Goal: Complete application form

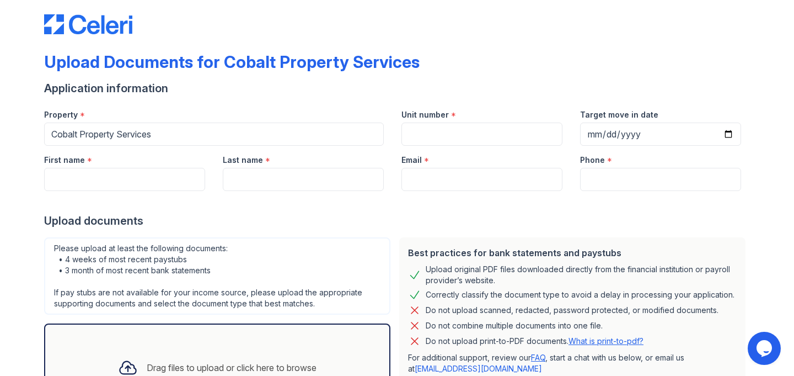
scroll to position [19, 0]
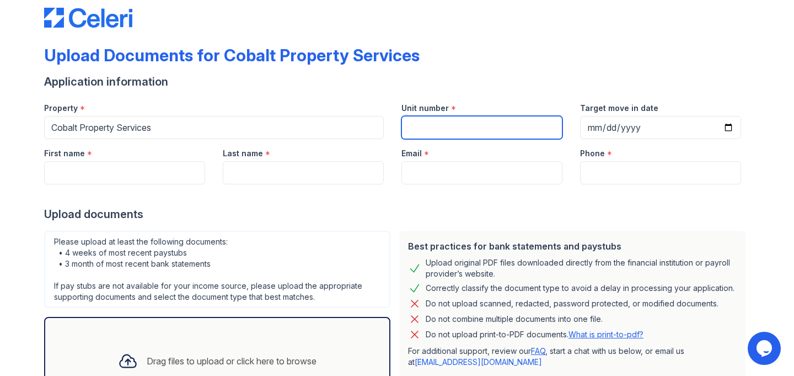
click at [414, 130] on input "Unit number" at bounding box center [481, 127] width 161 height 23
click at [421, 128] on input "Unit number" at bounding box center [481, 127] width 161 height 23
paste input "1978 Wellbourne Dr [PERSON_NAME] #3"
type input "1978 Wellbourne Dr [PERSON_NAME] #3"
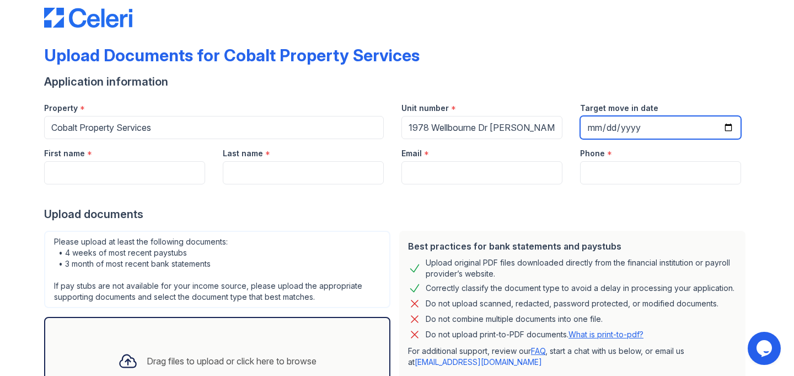
click at [727, 126] on input "Target move in date" at bounding box center [660, 127] width 161 height 23
type input "[DATE]"
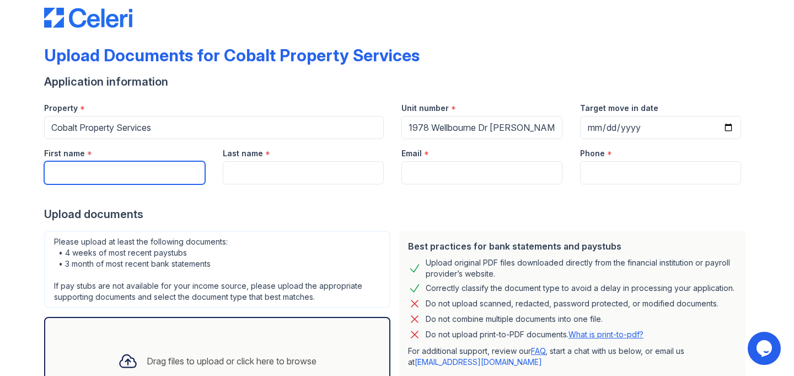
click at [160, 174] on input "First name" at bounding box center [124, 172] width 161 height 23
type input "Collin"
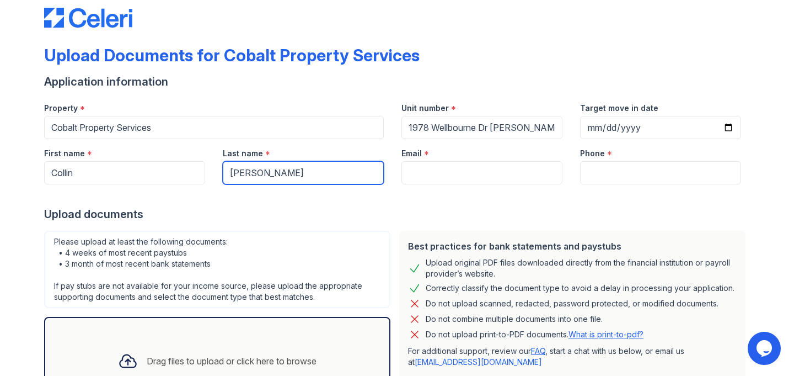
type input "[PERSON_NAME]"
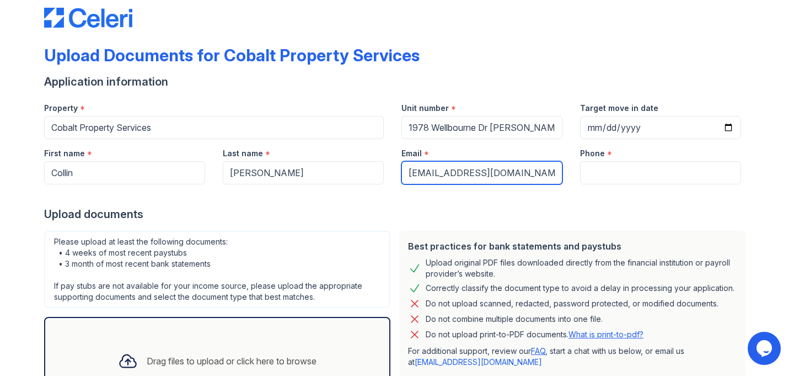
type input "[EMAIL_ADDRESS][DOMAIN_NAME]"
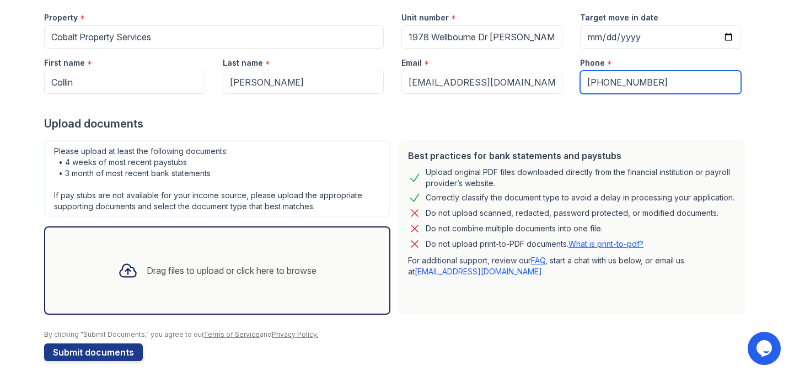
scroll to position [116, 0]
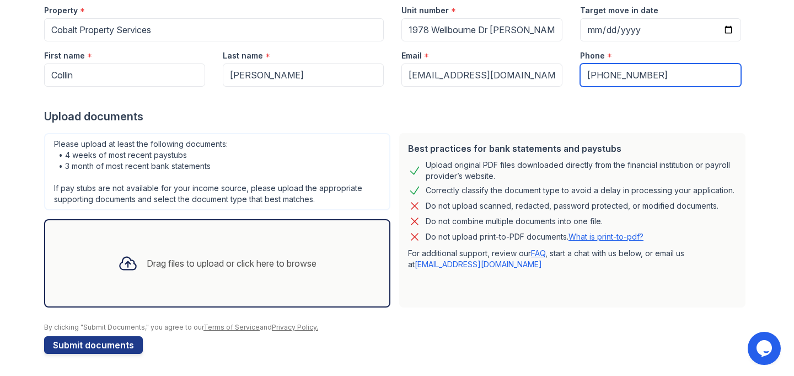
type input "[PHONE_NUMBER]"
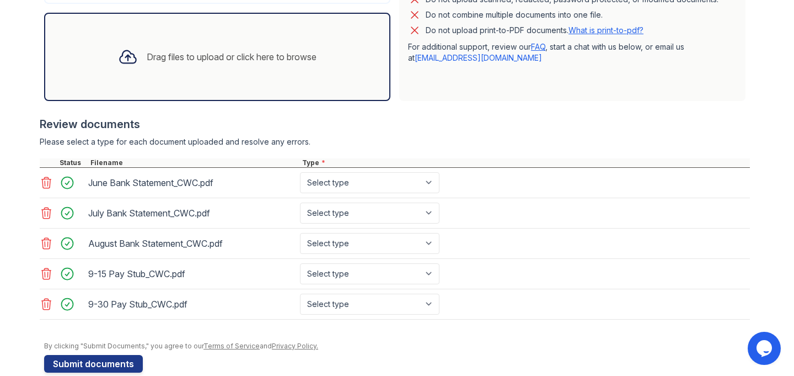
scroll to position [335, 0]
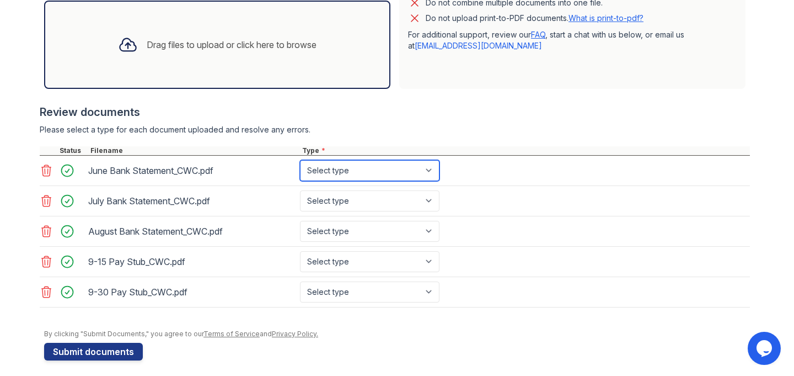
click at [326, 166] on select "Select type Paystub Bank Statement Offer Letter Tax Documents Benefit Award Let…" at bounding box center [370, 170] width 140 height 21
select select "bank_statement"
click at [300, 160] on select "Select type Paystub Bank Statement Offer Letter Tax Documents Benefit Award Let…" at bounding box center [370, 170] width 140 height 21
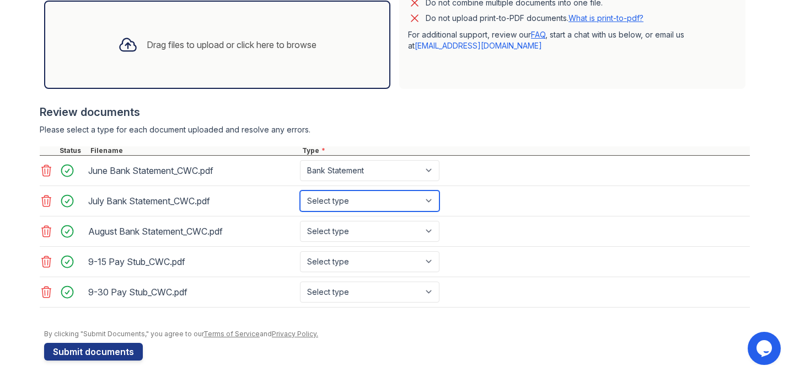
click at [334, 201] on select "Select type Paystub Bank Statement Offer Letter Tax Documents Benefit Award Let…" at bounding box center [370, 200] width 140 height 21
select select "bank_statement"
click at [300, 190] on select "Select type Paystub Bank Statement Offer Letter Tax Documents Benefit Award Let…" at bounding box center [370, 200] width 140 height 21
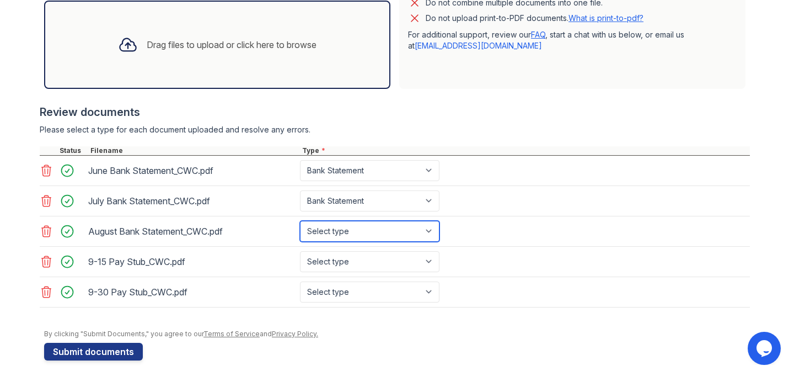
click at [338, 232] on select "Select type Paystub Bank Statement Offer Letter Tax Documents Benefit Award Let…" at bounding box center [370, 231] width 140 height 21
select select "bank_statement"
click at [300, 221] on select "Select type Paystub Bank Statement Offer Letter Tax Documents Benefit Award Let…" at bounding box center [370, 231] width 140 height 21
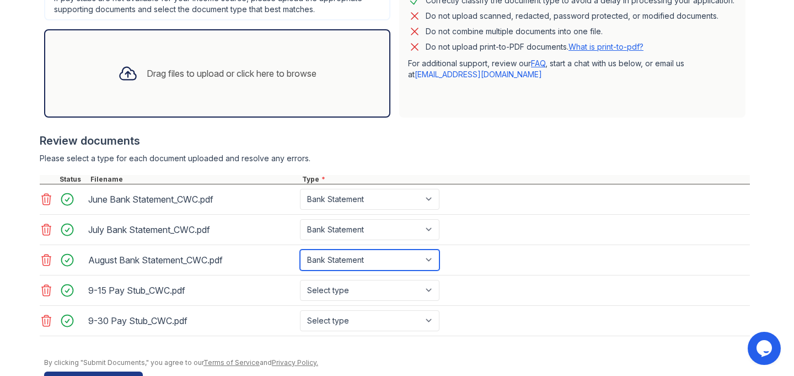
scroll to position [341, 0]
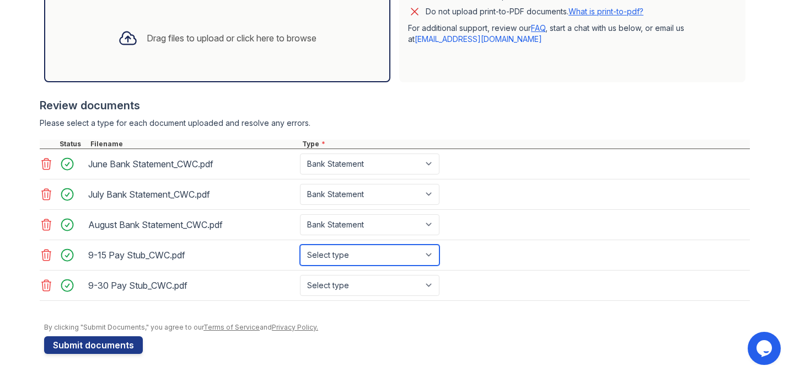
click at [344, 253] on select "Select type Paystub Bank Statement Offer Letter Tax Documents Benefit Award Let…" at bounding box center [370, 254] width 140 height 21
select select "paystub"
click at [300, 244] on select "Select type Paystub Bank Statement Offer Letter Tax Documents Benefit Award Let…" at bounding box center [370, 254] width 140 height 21
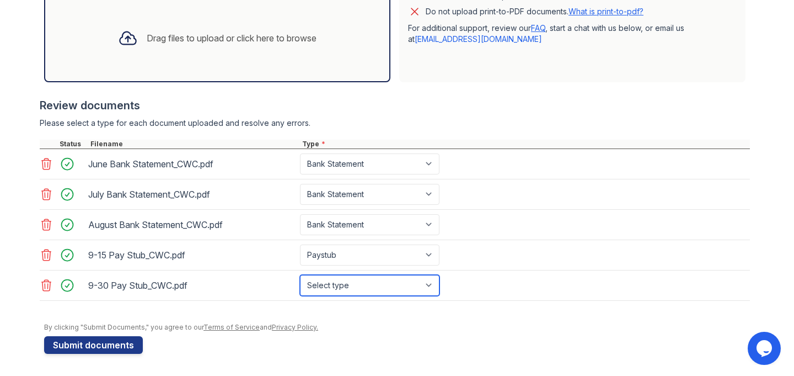
click at [342, 285] on select "Select type Paystub Bank Statement Offer Letter Tax Documents Benefit Award Let…" at bounding box center [370, 285] width 140 height 21
select select "paystub"
click at [300, 275] on select "Select type Paystub Bank Statement Offer Letter Tax Documents Benefit Award Let…" at bounding box center [370, 285] width 140 height 21
click at [491, 214] on div "August Bank Statement_CWC.pdf Select type Paystub Bank Statement Offer Letter T…" at bounding box center [395, 225] width 710 height 30
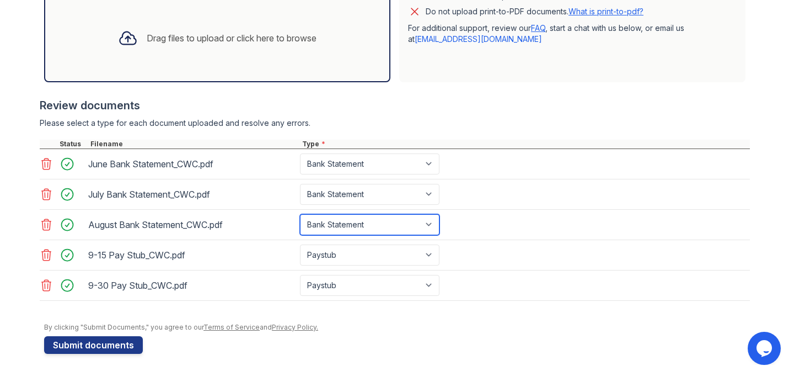
click at [424, 223] on select "Select type Paystub Bank Statement Offer Letter Tax Documents Benefit Award Let…" at bounding box center [370, 224] width 140 height 21
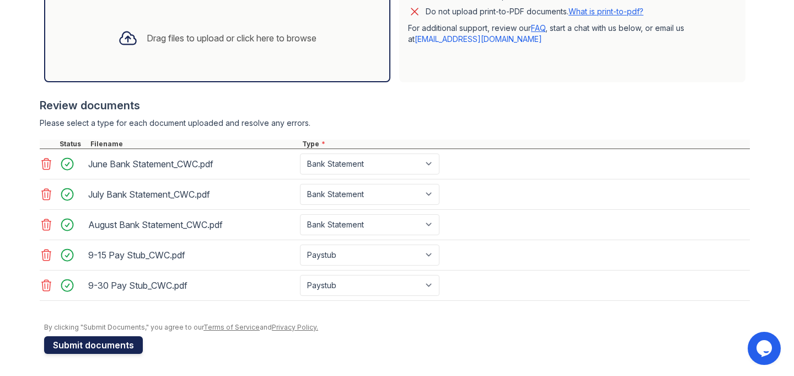
click at [110, 339] on button "Submit documents" at bounding box center [93, 345] width 99 height 18
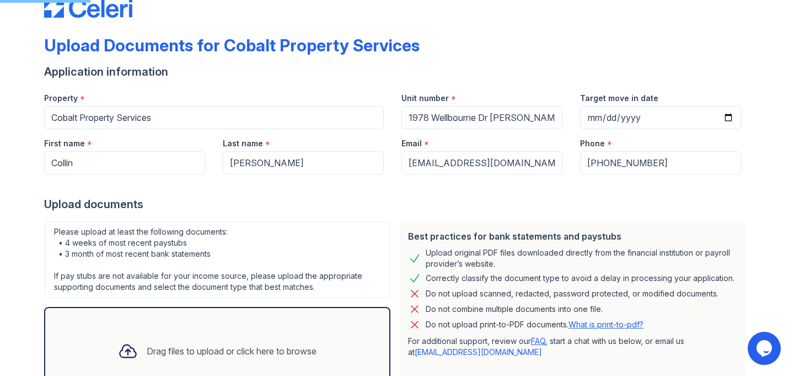
scroll to position [22, 0]
